Goal: Task Accomplishment & Management: Use online tool/utility

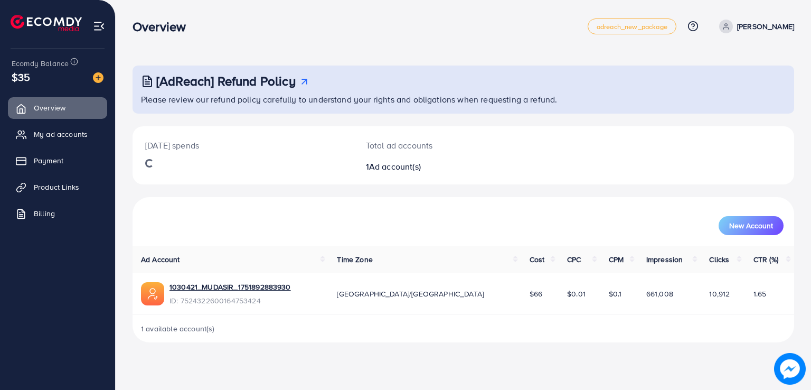
click at [168, 49] on div "[AdReach] Refund Policy Please review our refund policy carefully to understand…" at bounding box center [464, 179] width 696 height 359
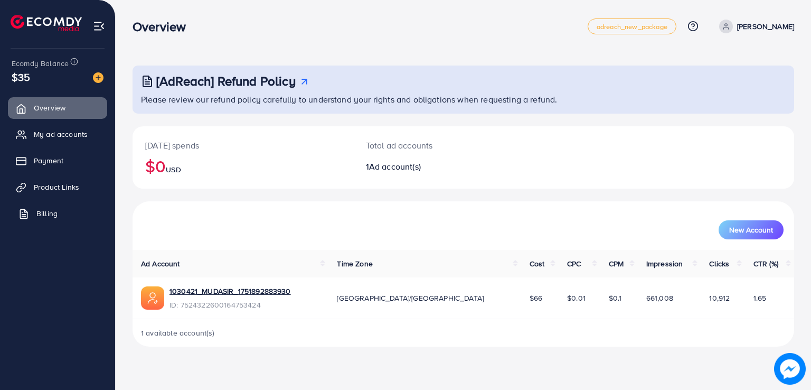
click at [63, 203] on link "Billing" at bounding box center [57, 213] width 99 height 21
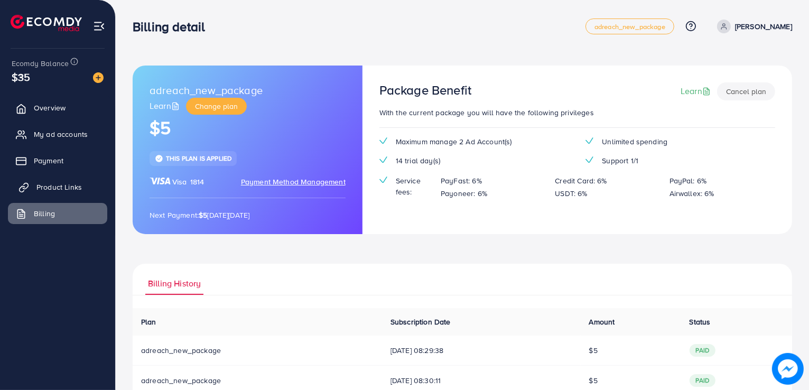
click at [64, 192] on link "Product Links" at bounding box center [57, 186] width 99 height 21
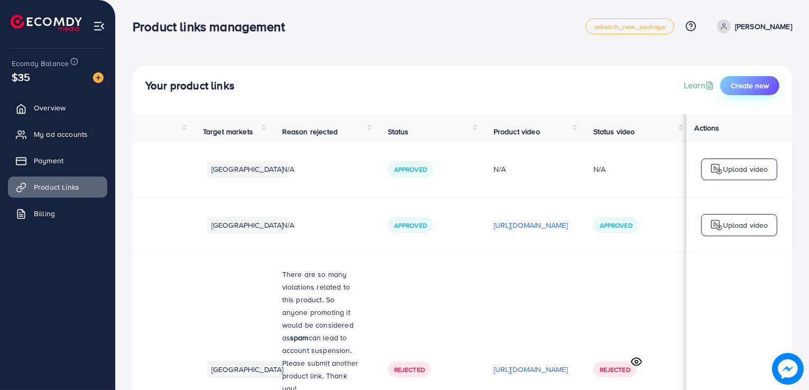
click at [760, 83] on span "Create new" at bounding box center [750, 85] width 38 height 11
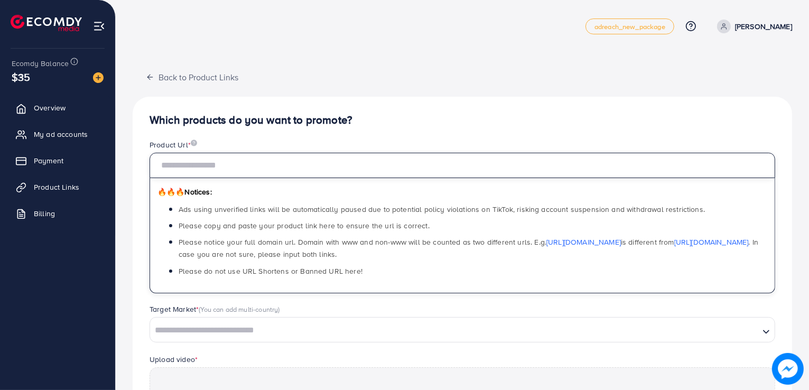
click at [301, 170] on input "text" at bounding box center [461, 165] width 625 height 25
paste input "**********"
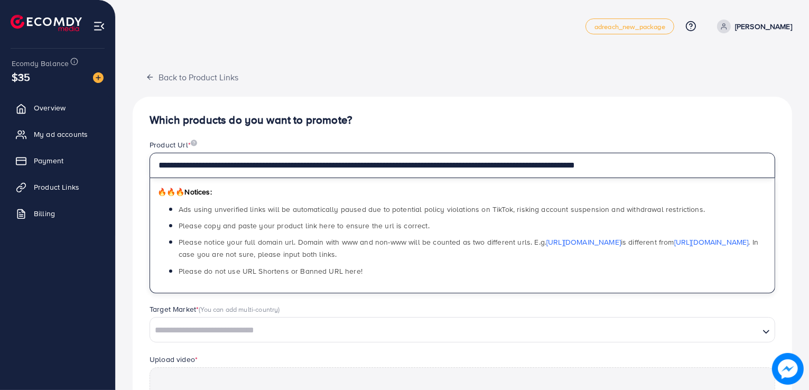
type input "**********"
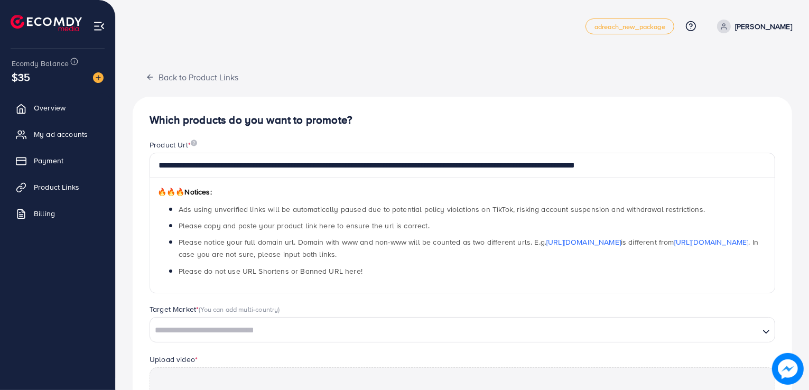
click at [370, 123] on h4 "Which products do you want to promote?" at bounding box center [461, 120] width 625 height 13
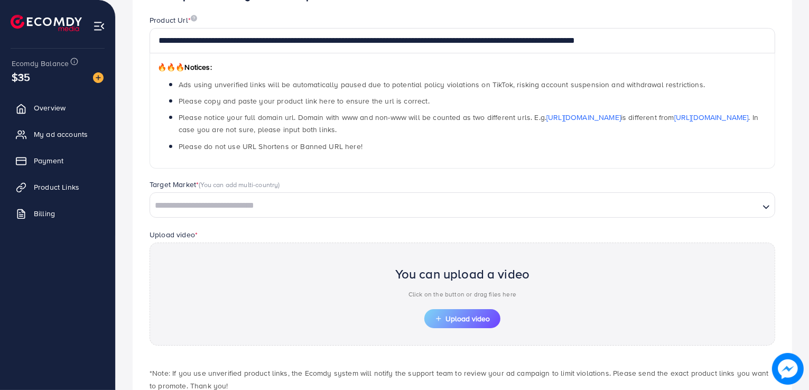
scroll to position [126, 0]
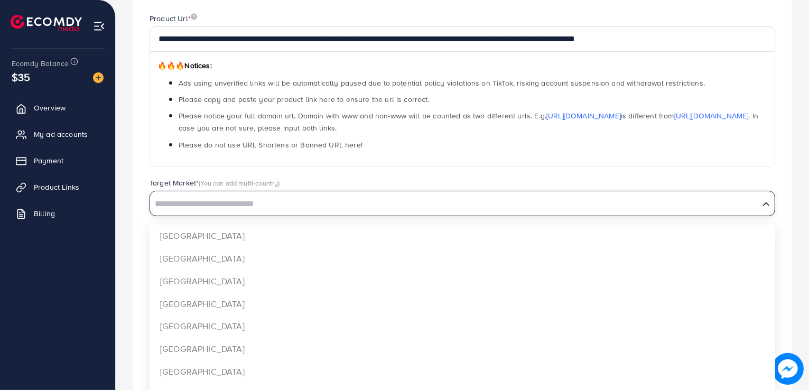
click at [300, 191] on div "Loading..." at bounding box center [461, 203] width 625 height 25
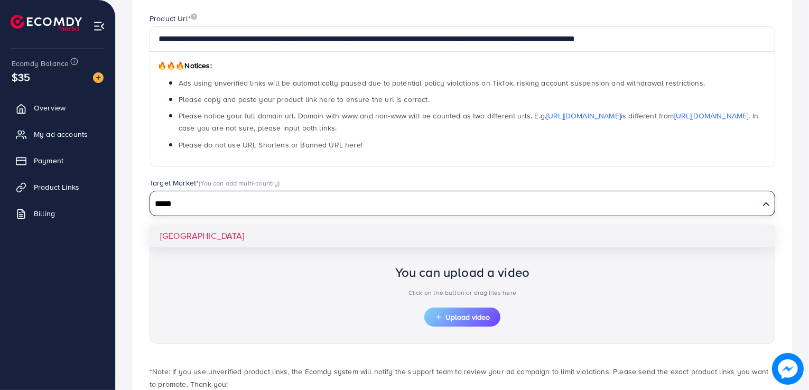
type input "*****"
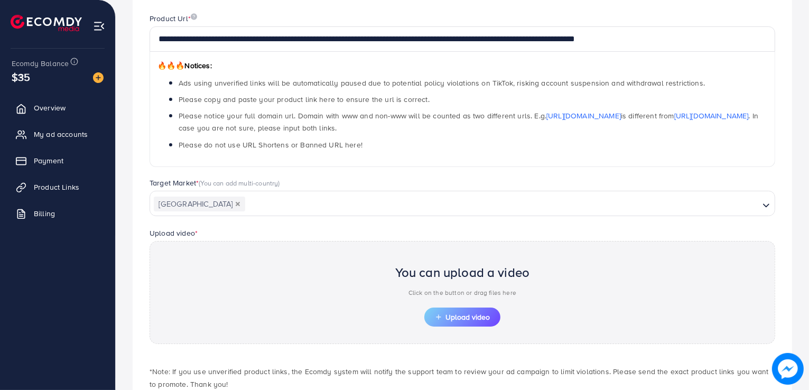
click at [226, 154] on div "🔥🔥🔥 Notices: Ads using unverified links will be automatically paused due to pot…" at bounding box center [461, 109] width 625 height 115
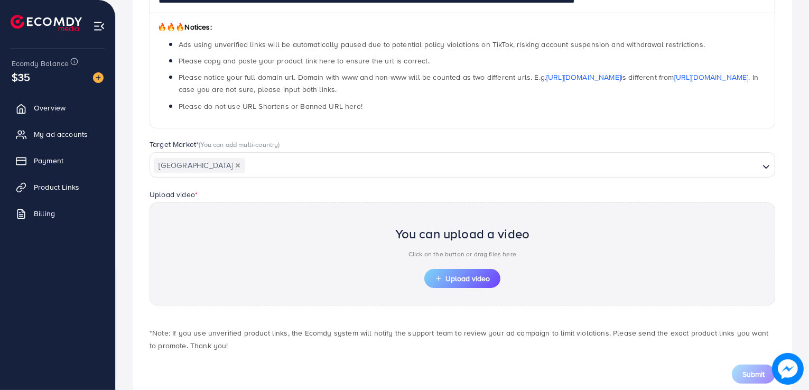
scroll to position [192, 0]
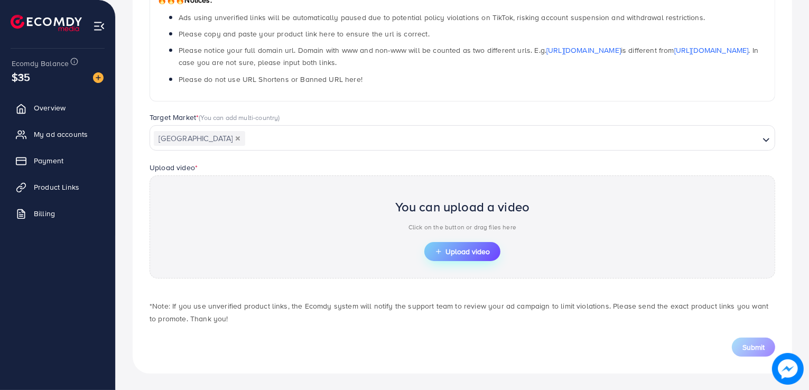
click at [458, 245] on button "Upload video" at bounding box center [462, 251] width 76 height 19
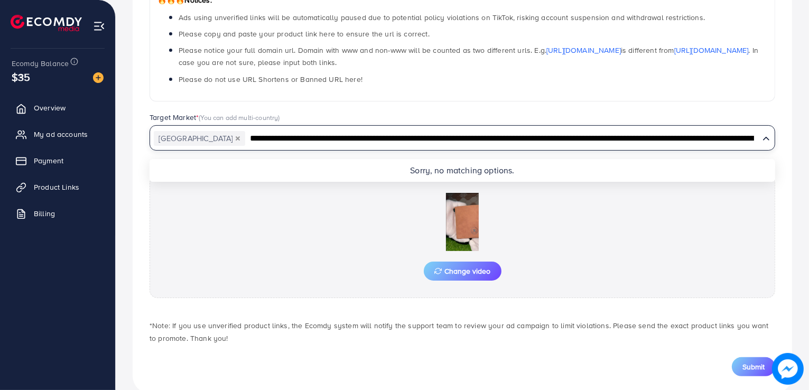
type input "**********"
click at [722, 113] on div "Target Market * (You can add multi-country)" at bounding box center [461, 118] width 625 height 13
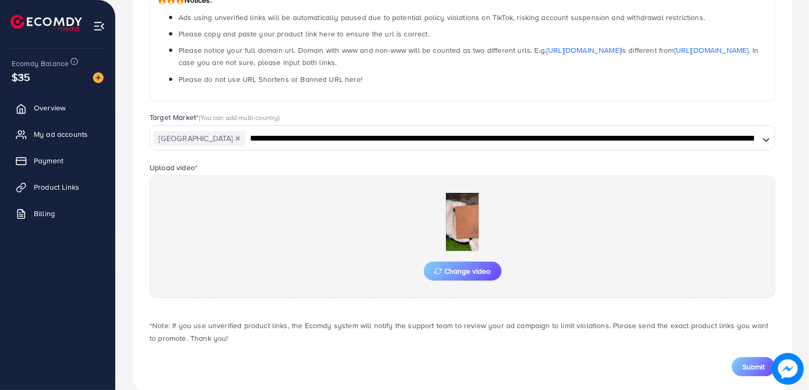
click at [685, 128] on div "[GEOGRAPHIC_DATA]" at bounding box center [454, 137] width 609 height 18
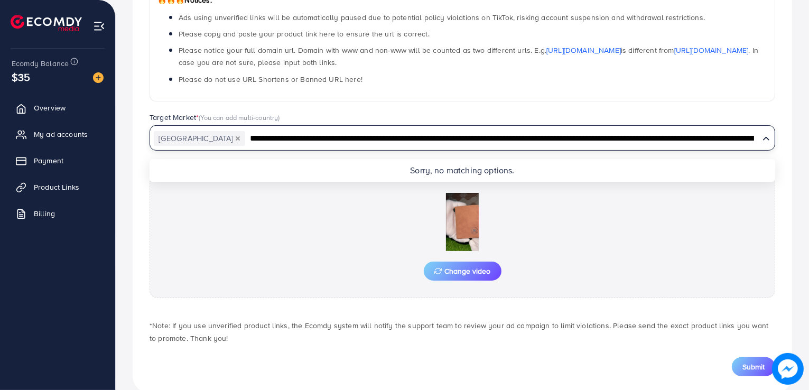
click at [685, 128] on div "[GEOGRAPHIC_DATA]" at bounding box center [454, 137] width 609 height 18
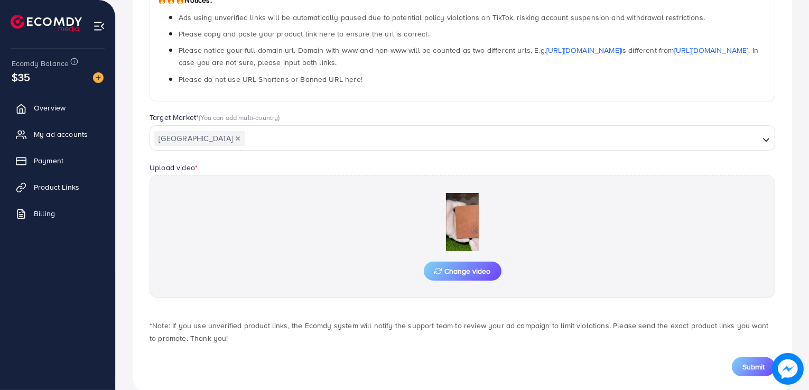
click at [675, 89] on div "🔥🔥🔥 Notices: Ads using unverified links will be automatically paused due to pot…" at bounding box center [461, 43] width 625 height 115
click at [738, 361] on button "Submit" at bounding box center [753, 366] width 43 height 19
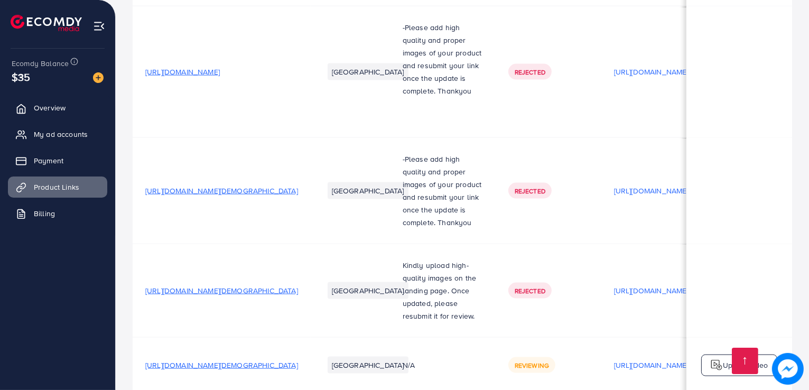
scroll to position [0, 177]
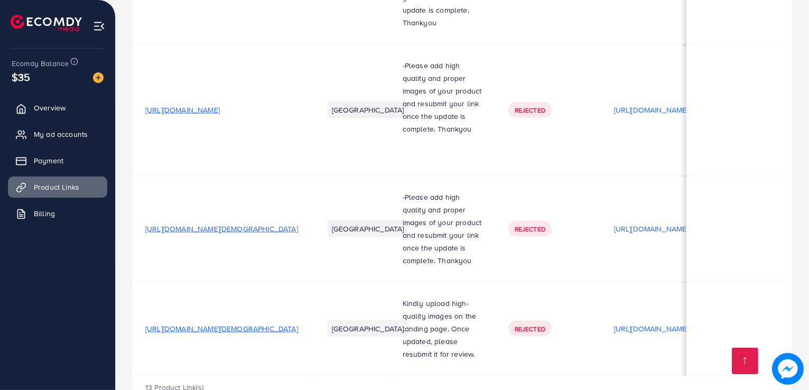
scroll to position [0, 180]
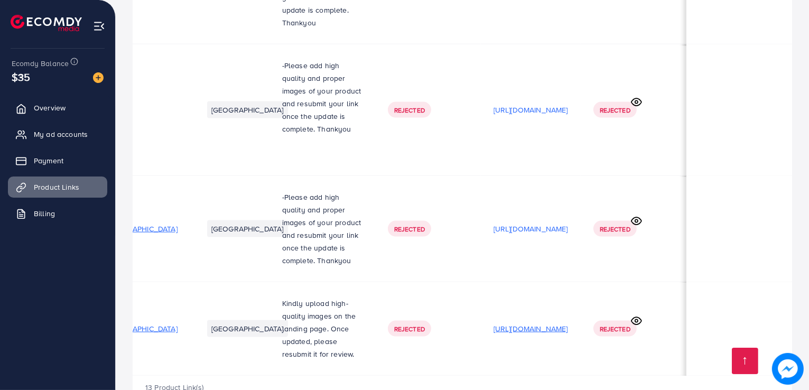
click at [520, 322] on p "[URL][DOMAIN_NAME]" at bounding box center [530, 328] width 74 height 13
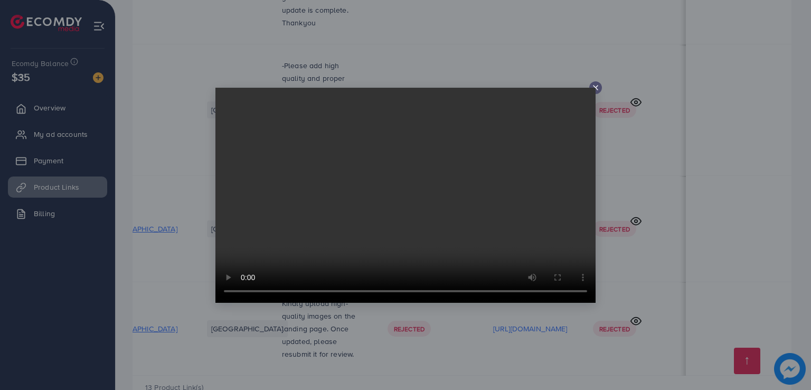
click at [595, 85] on icon at bounding box center [596, 87] width 8 height 8
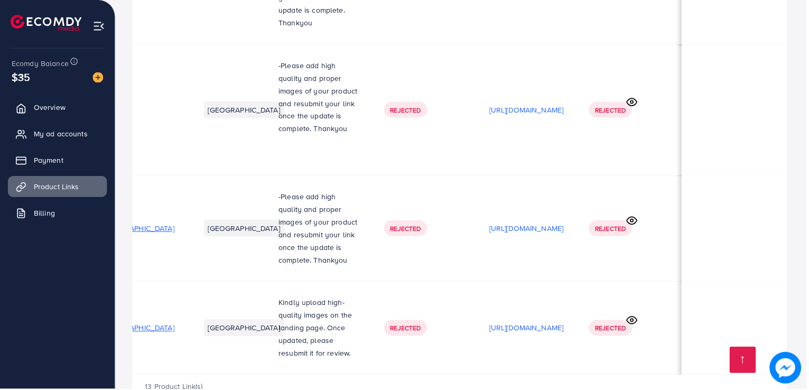
scroll to position [0, 177]
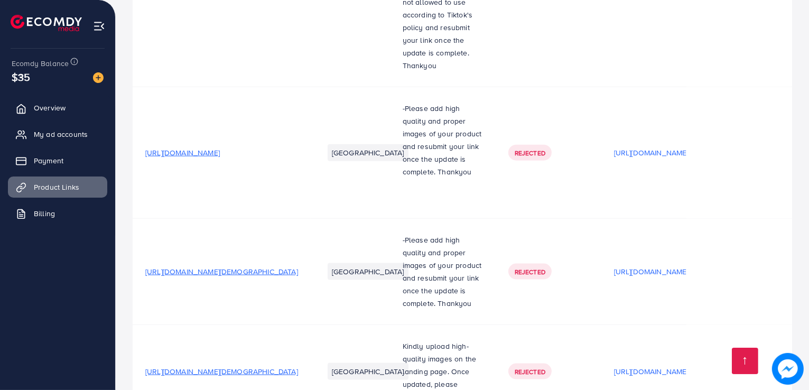
scroll to position [1481, 0]
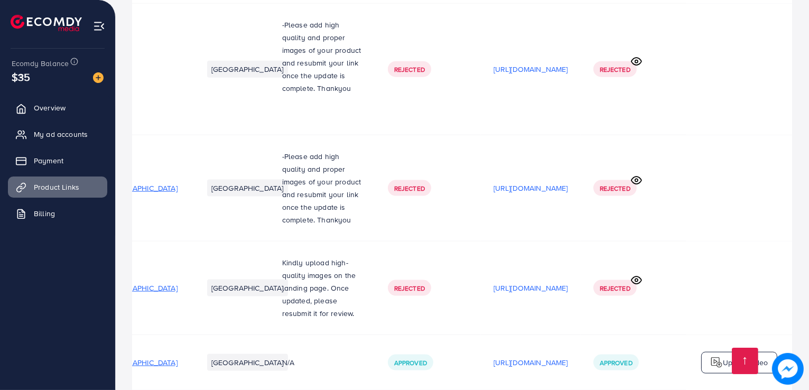
scroll to position [1481, 0]
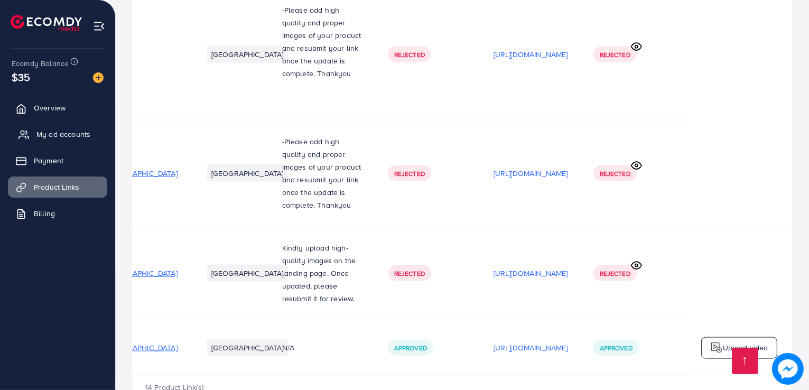
click at [64, 129] on span "My ad accounts" at bounding box center [63, 134] width 54 height 11
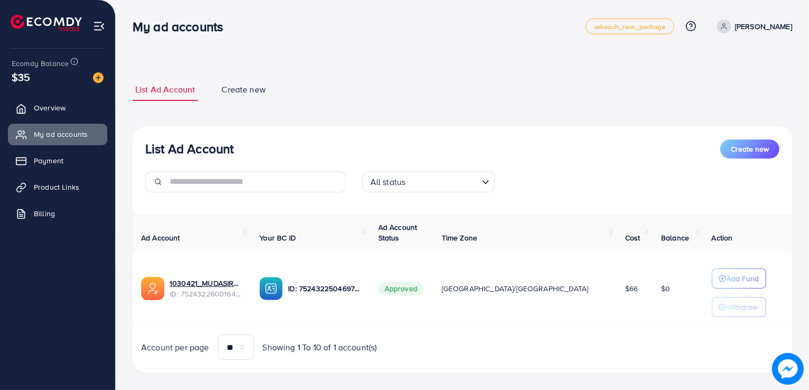
scroll to position [12, 0]
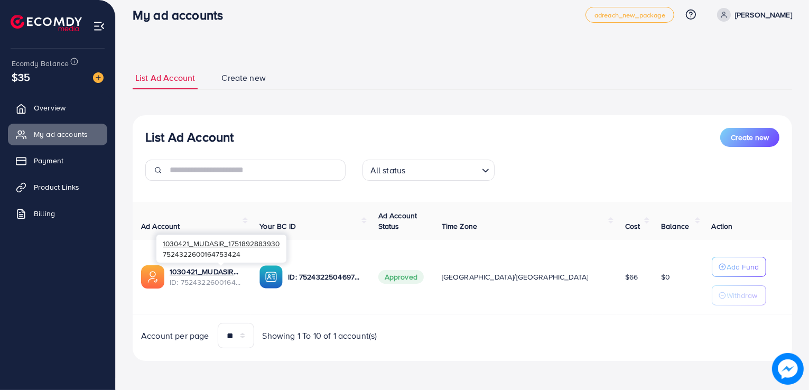
click at [201, 278] on span "ID: 7524322600164753424" at bounding box center [206, 282] width 73 height 11
click at [201, 268] on link "1030421_MUDASIR_1751892883930" at bounding box center [206, 271] width 73 height 11
